Goal: Information Seeking & Learning: Check status

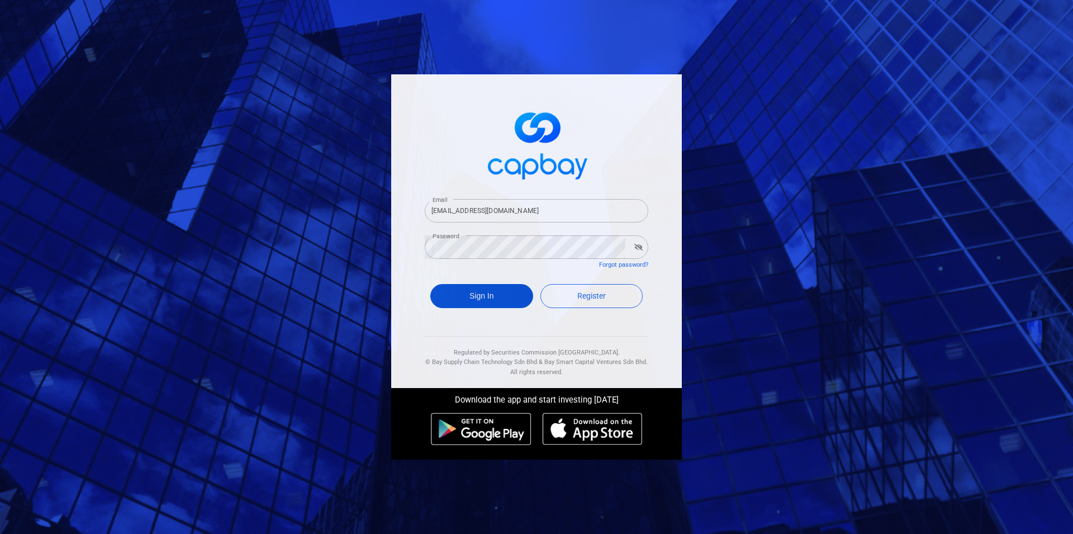
click at [516, 305] on button "Sign In" at bounding box center [481, 296] width 103 height 24
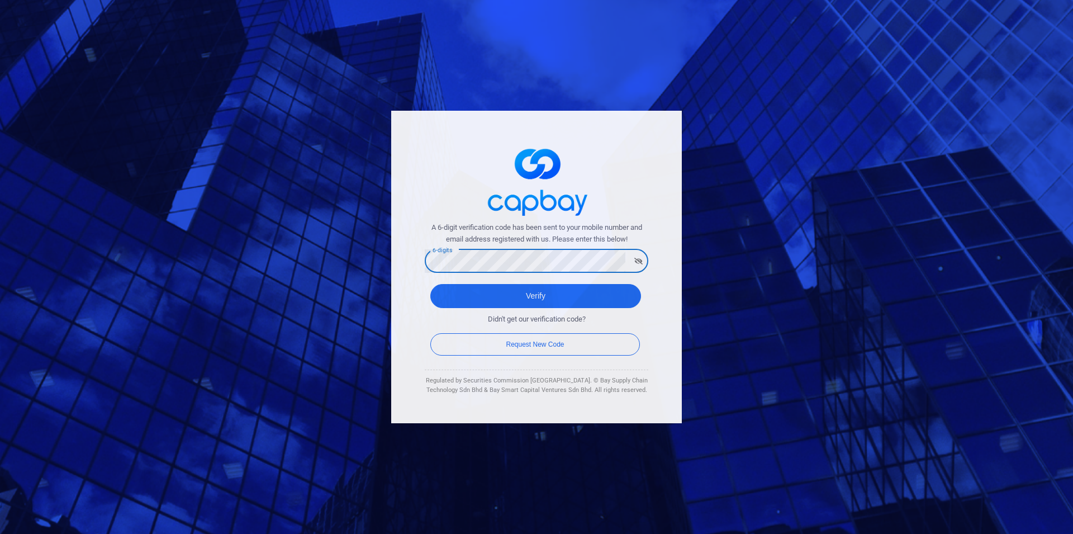
click at [430, 284] on button "Verify" at bounding box center [535, 296] width 211 height 24
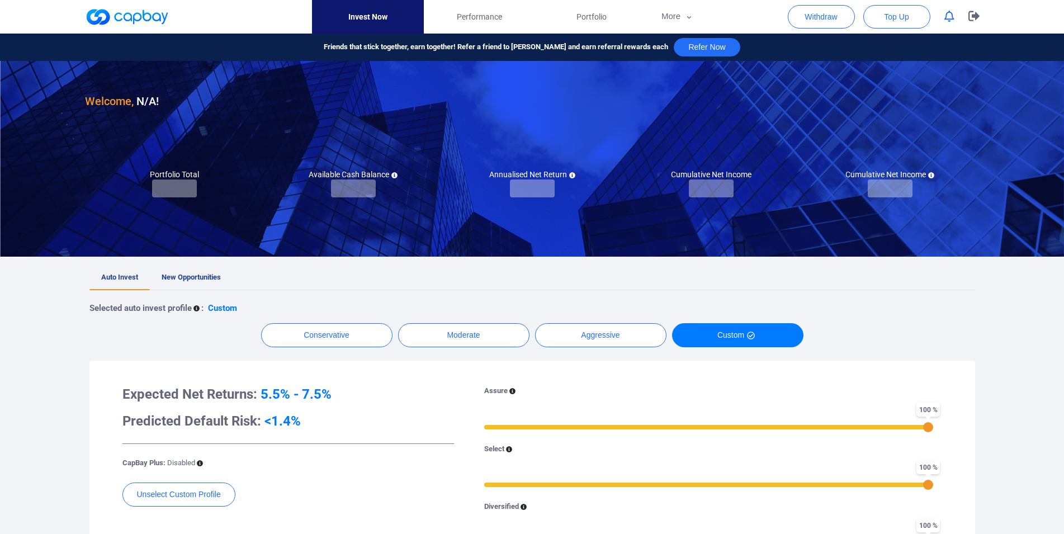
checkbox input "true"
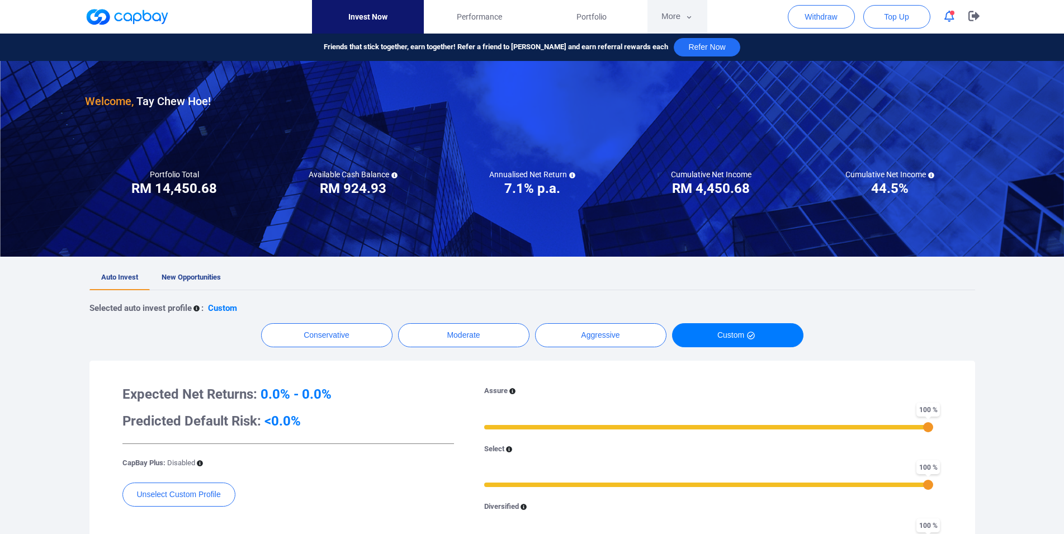
click at [661, 21] on button "More" at bounding box center [677, 17] width 60 height 34
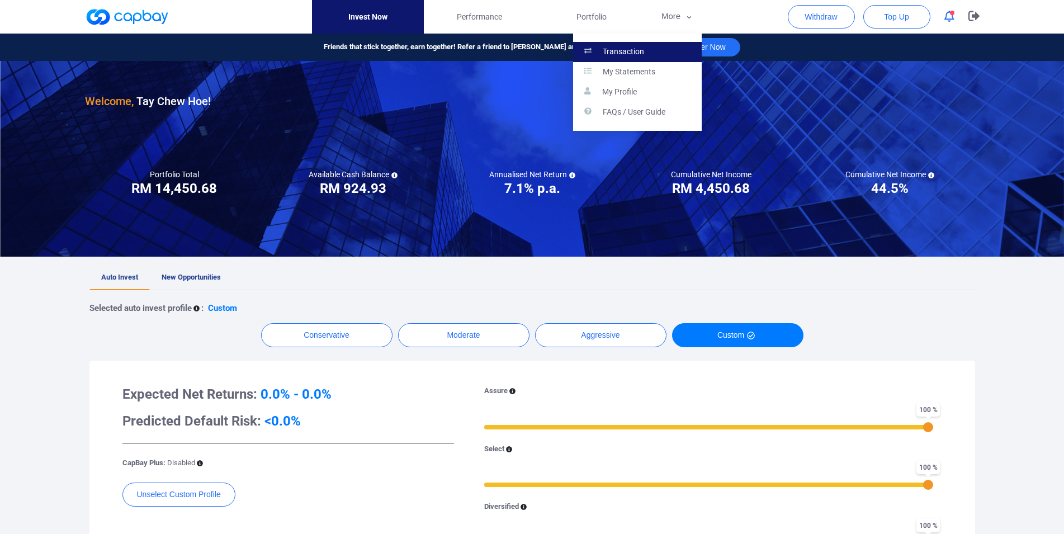
click at [656, 48] on link "Transaction" at bounding box center [637, 52] width 129 height 20
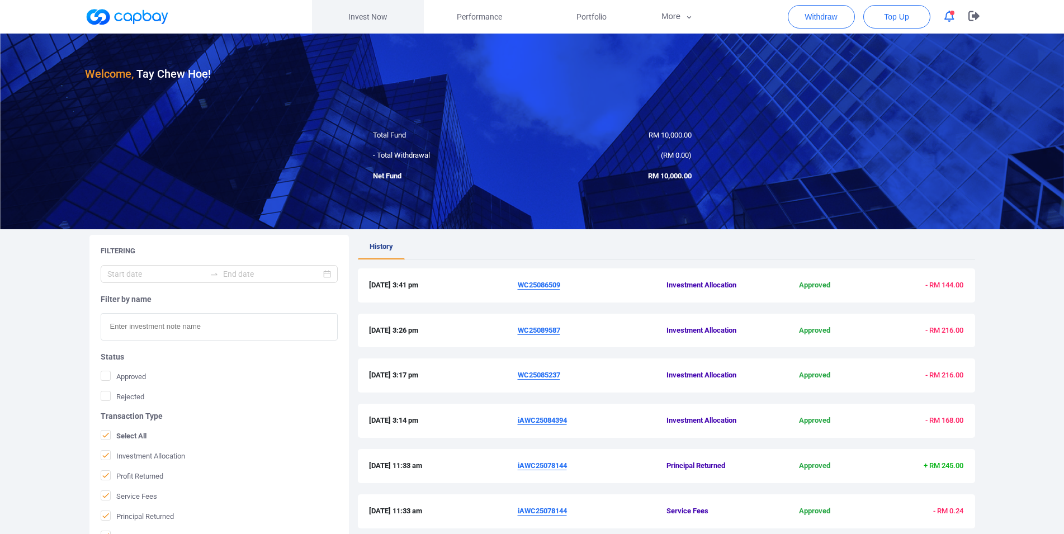
click at [376, 18] on link "Invest Now" at bounding box center [368, 17] width 112 height 34
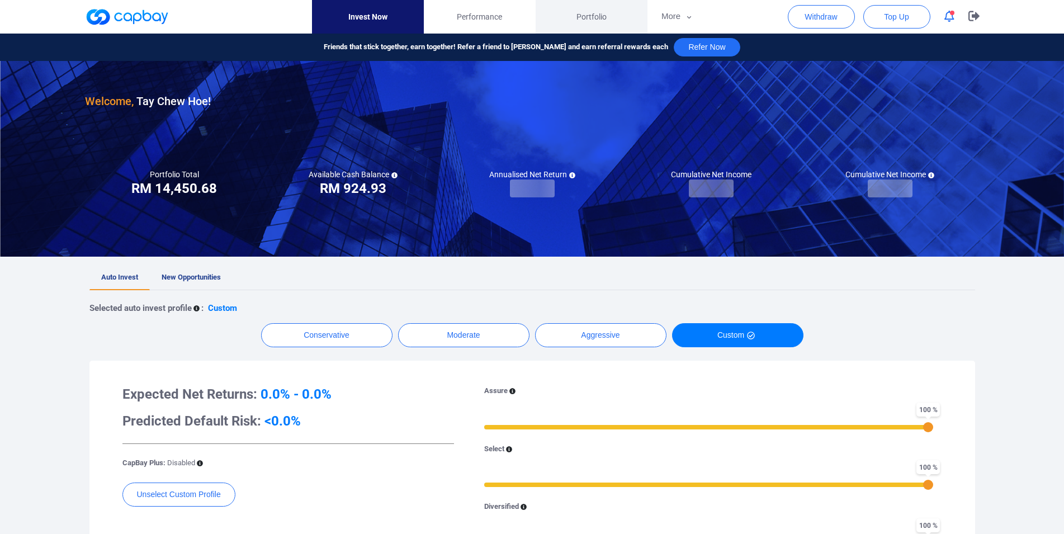
click at [584, 18] on span "Portfolio" at bounding box center [591, 17] width 30 height 12
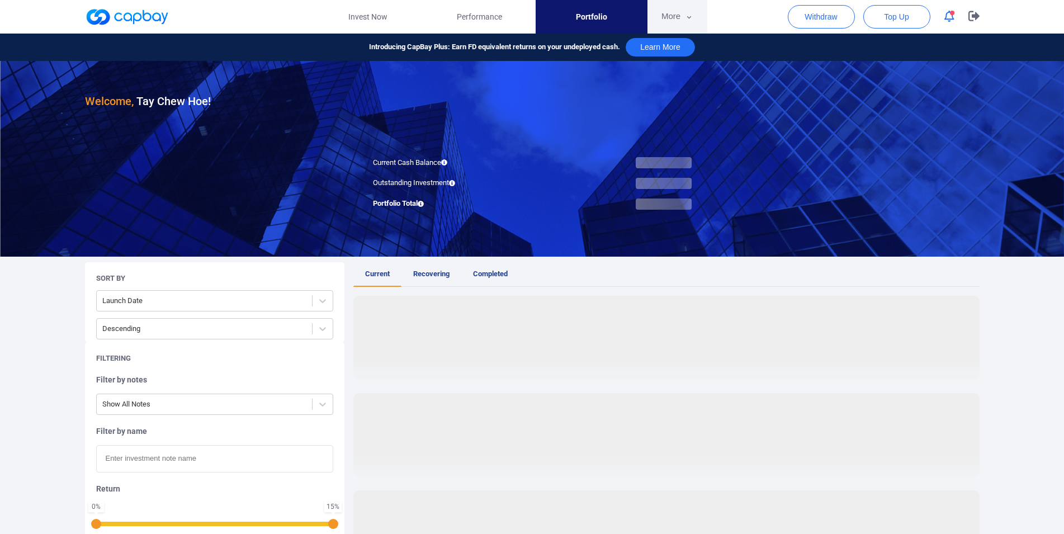
click at [681, 15] on button "More" at bounding box center [677, 17] width 60 height 34
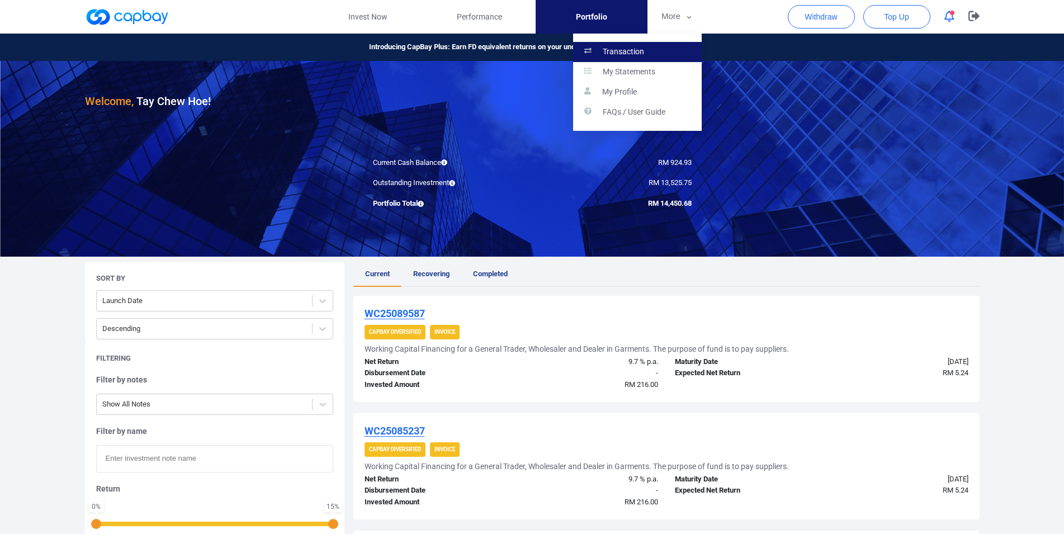
click at [656, 45] on link "Transaction" at bounding box center [637, 52] width 129 height 20
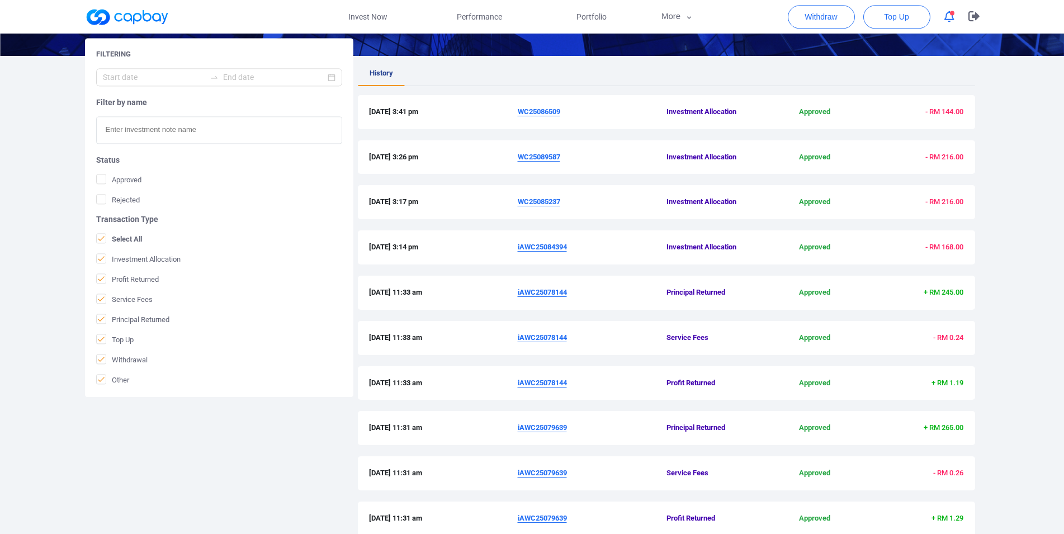
scroll to position [37, 0]
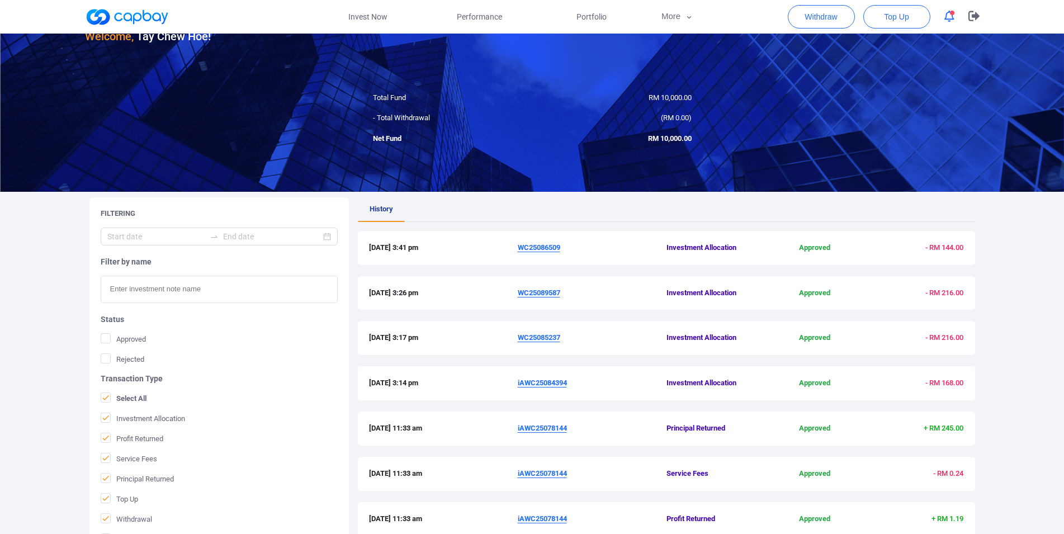
click at [0, 362] on div "Welcome, Tay Chew Hoe ! Total Fund RM 10,000.00 - Total Withdrawal ( RM 0.00 ) …" at bounding box center [532, 351] width 1064 height 710
click at [545, 340] on u "WC25085237" at bounding box center [539, 337] width 42 height 8
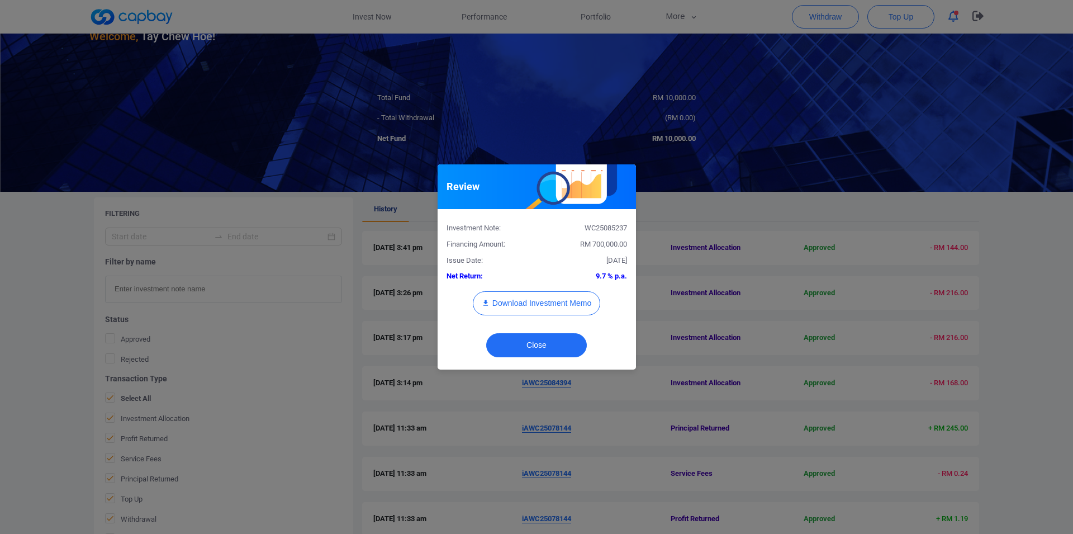
click at [603, 228] on div "WC25085237" at bounding box center [586, 229] width 99 height 12
copy div "WC25085237"
click at [558, 300] on button "Download Investment Memo" at bounding box center [536, 303] width 127 height 24
drag, startPoint x: 812, startPoint y: 361, endPoint x: 807, endPoint y: 356, distance: 6.3
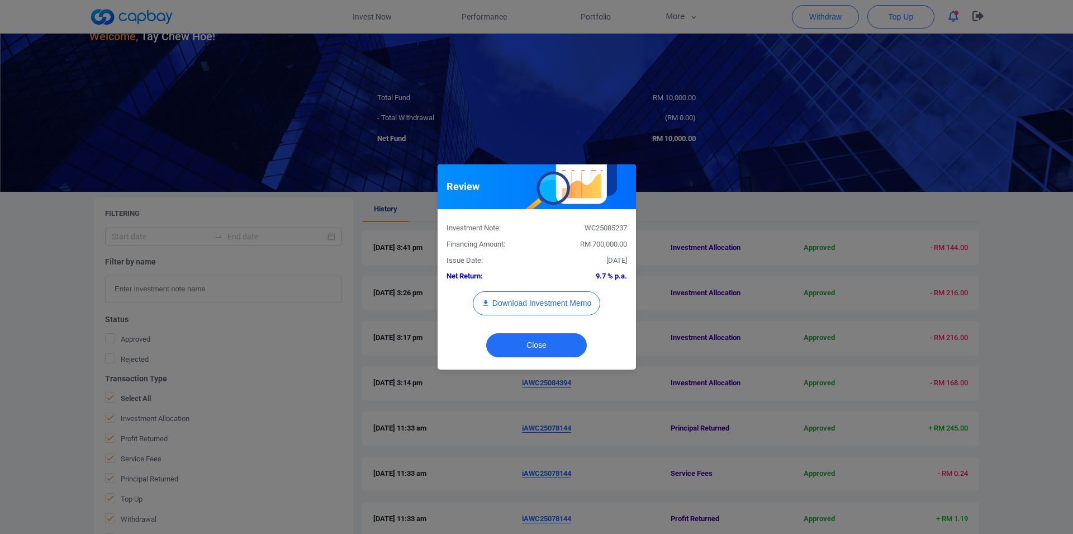
click at [812, 361] on div "Review Investment Note: WC25085237 Financing Amount: RM 700,000.00 Issue Date: …" at bounding box center [536, 267] width 1073 height 534
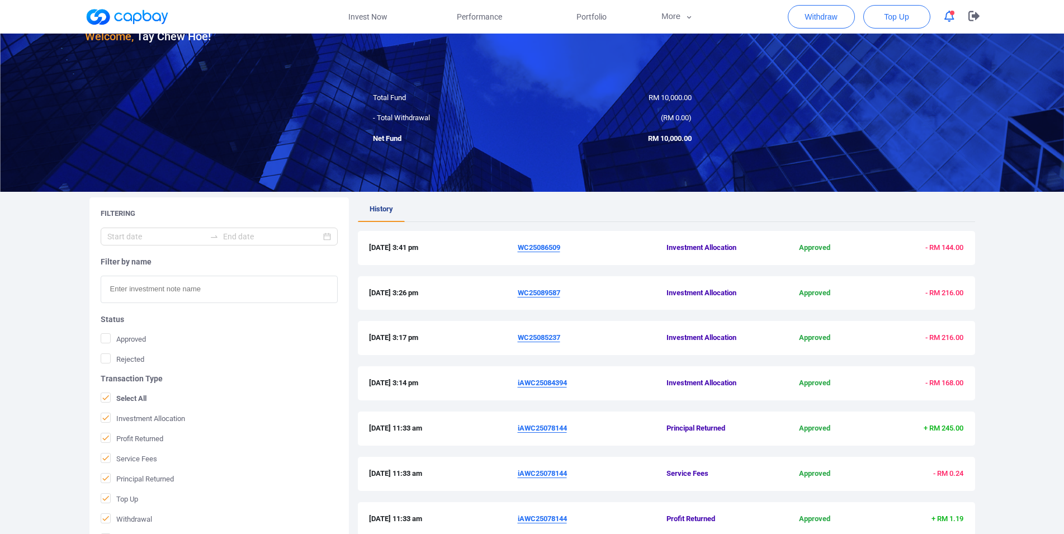
click at [546, 291] on u "WC25089587" at bounding box center [539, 292] width 42 height 8
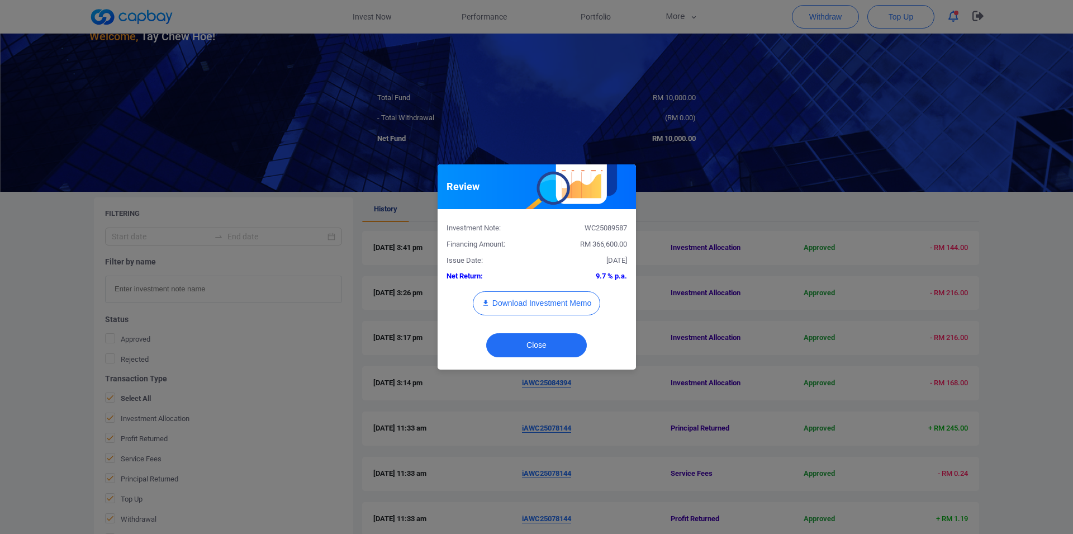
click at [602, 224] on div "WC25089587" at bounding box center [586, 229] width 99 height 12
copy div "WC25089587"
click at [571, 302] on button "Download Investment Memo" at bounding box center [536, 303] width 127 height 24
click at [761, 282] on div "Review Investment Note: WC25089587 Financing Amount: RM 366,600.00 Issue Date: …" at bounding box center [536, 267] width 1073 height 534
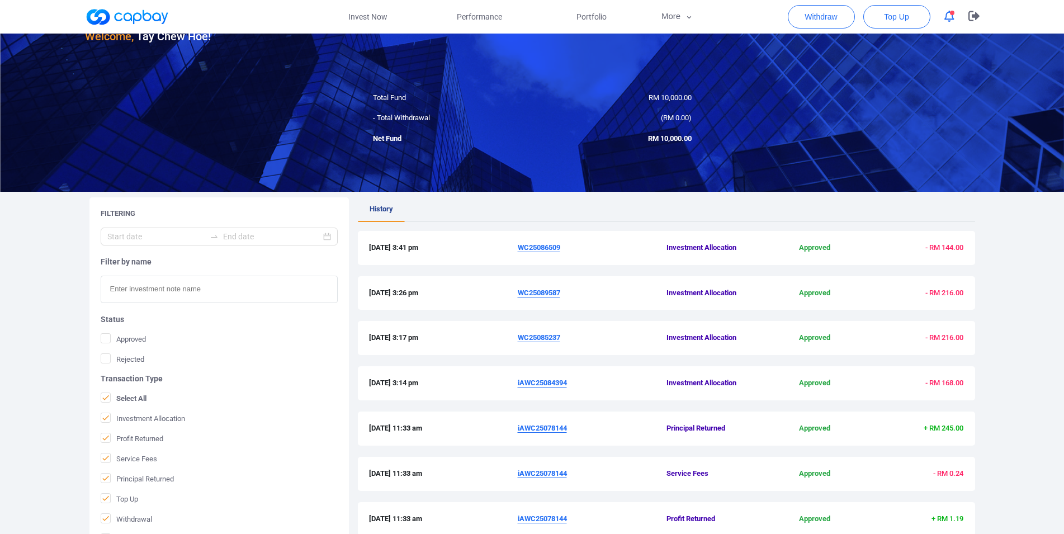
click at [552, 248] on u "WC25086509" at bounding box center [539, 247] width 42 height 8
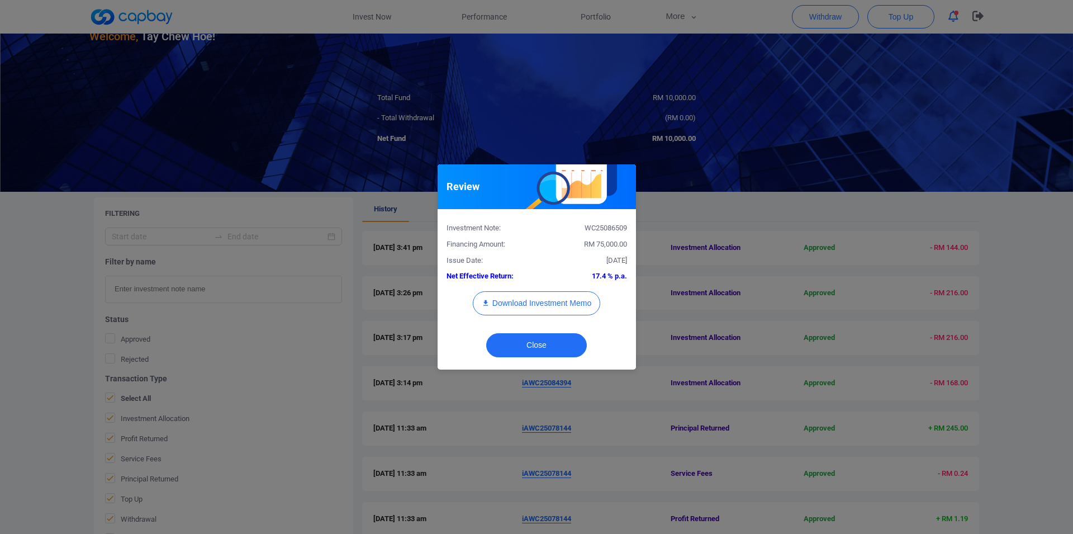
click at [618, 227] on div "WC25086509" at bounding box center [586, 229] width 99 height 12
copy div "WC25086509"
click at [566, 307] on button "Download Investment Memo" at bounding box center [536, 303] width 127 height 24
click at [607, 224] on div "WC25086509" at bounding box center [586, 229] width 99 height 12
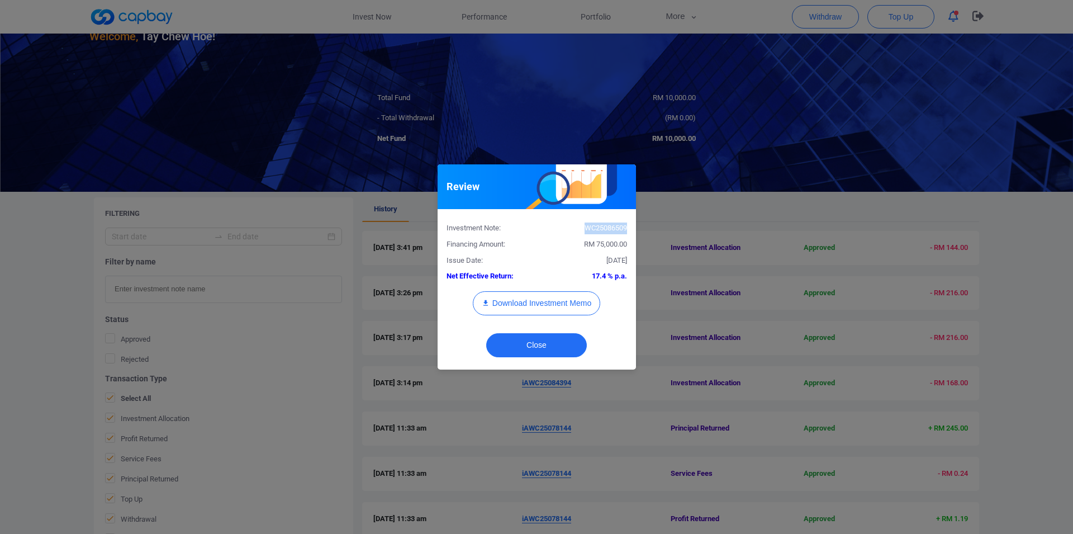
click at [607, 224] on div "WC25086509" at bounding box center [586, 229] width 99 height 12
copy div "WC25086509"
click at [423, 190] on div "Review Investment Note: WC25086509 Financing Amount: RM 75,000.00 Issue Date: […" at bounding box center [536, 267] width 1073 height 534
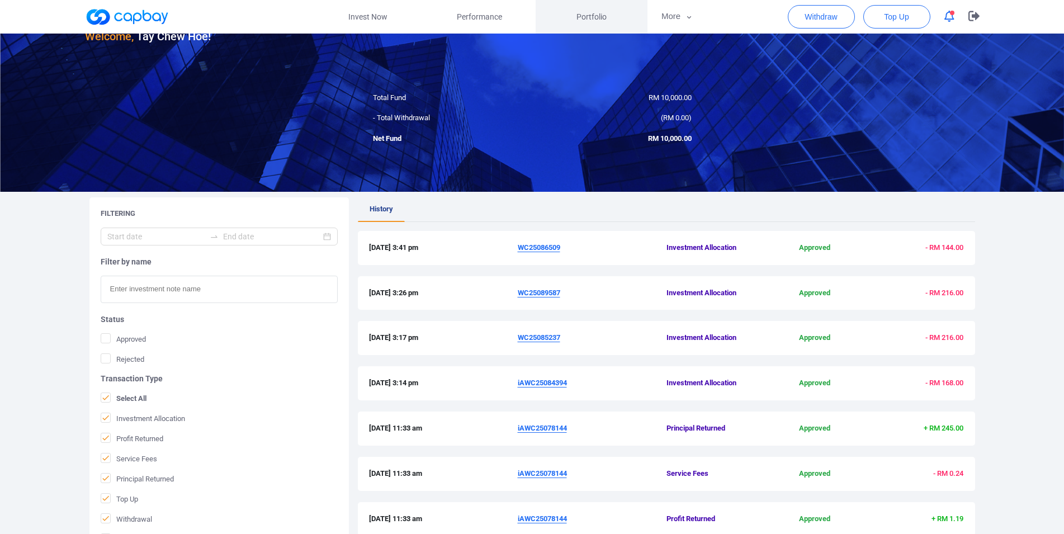
click at [577, 12] on span "Portfolio" at bounding box center [591, 17] width 30 height 12
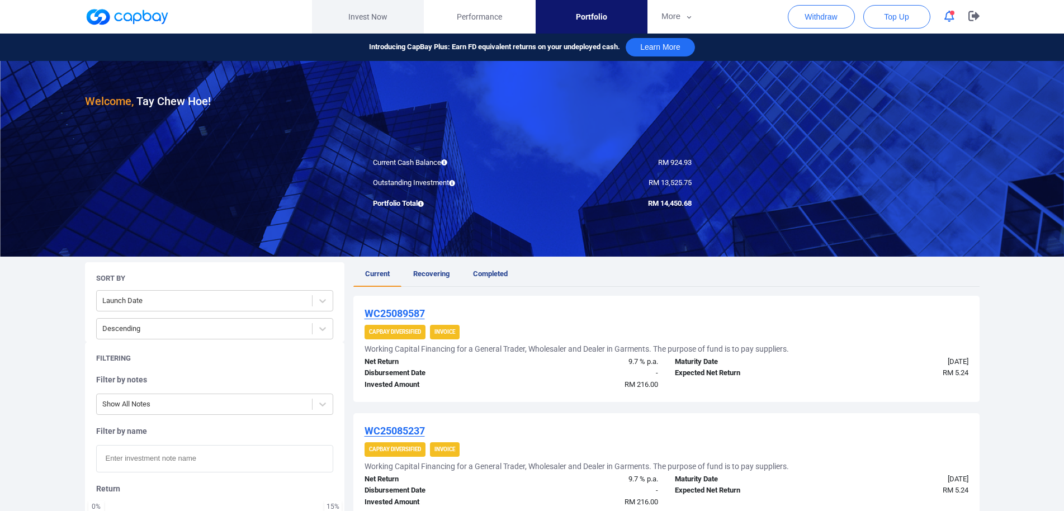
click at [365, 11] on link "Invest Now" at bounding box center [368, 17] width 112 height 34
